Goal: Task Accomplishment & Management: Complete application form

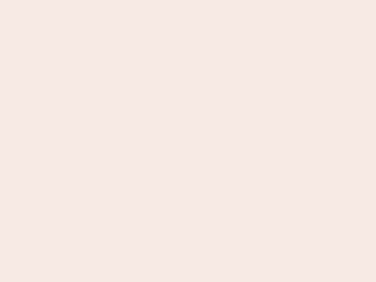
click at [188, 141] on nb-app "Almost there Thank you for registering for Newbook. Your account is under revie…" at bounding box center [188, 141] width 376 height 282
click at [188, 0] on nb-app "Almost there Thank you for registering for Newbook. Your account is under revie…" at bounding box center [188, 141] width 376 height 282
click at [201, 0] on nb-app "Almost there Thank you for registering for Newbook. Your account is under revie…" at bounding box center [188, 141] width 376 height 282
click at [188, 141] on nb-app "Almost there Thank you for registering for Newbook. Your account is under revie…" at bounding box center [188, 141] width 376 height 282
click at [188, 0] on nb-app "Almost there Thank you for registering for Newbook. Your account is under revie…" at bounding box center [188, 141] width 376 height 282
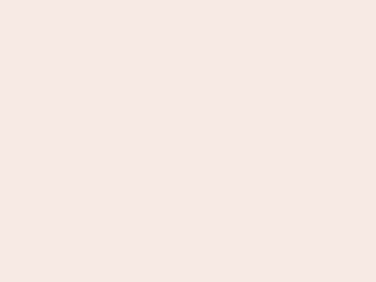
click at [131, 0] on nb-app "Almost there Thank you for registering for Newbook. Your account is under revie…" at bounding box center [188, 141] width 376 height 282
click at [188, 141] on nb-app "Almost there Thank you for registering for Newbook. Your account is under revie…" at bounding box center [188, 141] width 376 height 282
click at [188, 0] on nb-app "Almost there Thank you for registering for Newbook. Your account is under revie…" at bounding box center [188, 141] width 376 height 282
click at [131, 0] on nb-app "Almost there Thank you for registering for Newbook. Your account is under revie…" at bounding box center [188, 141] width 376 height 282
click at [188, 141] on nb-app "Almost there Thank you for registering for Newbook. Your account is under revie…" at bounding box center [188, 141] width 376 height 282
